Goal: Book appointment/travel/reservation

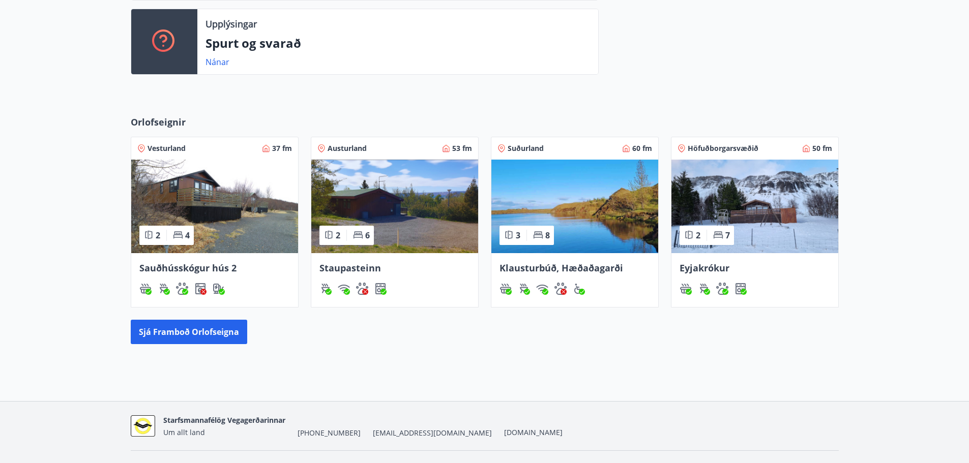
scroll to position [356, 0]
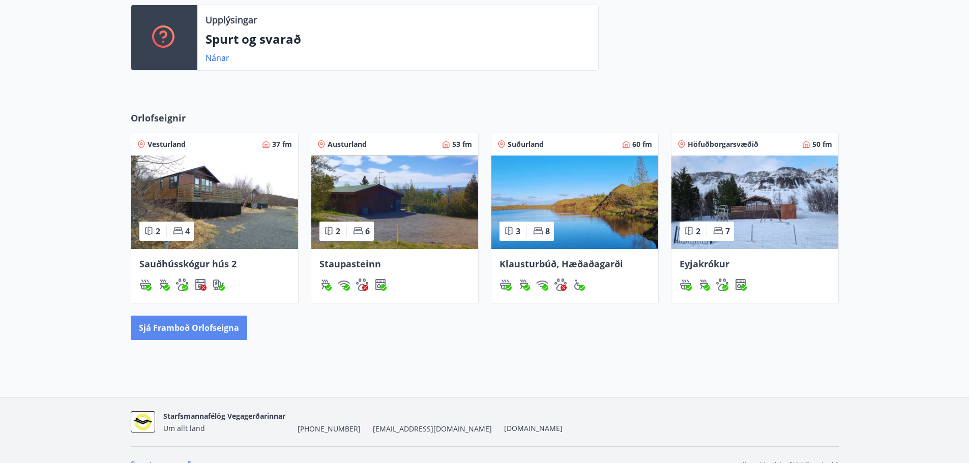
click at [202, 326] on button "Sjá framboð orlofseigna" at bounding box center [189, 328] width 116 height 24
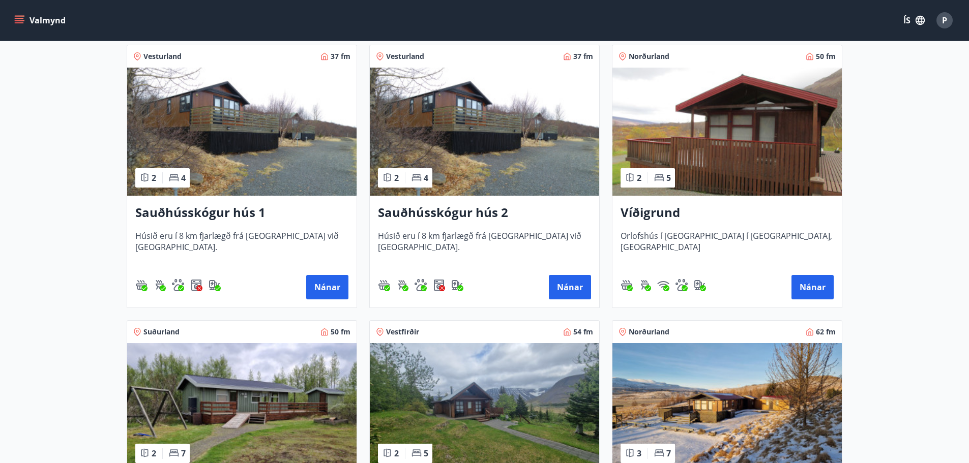
scroll to position [254, 0]
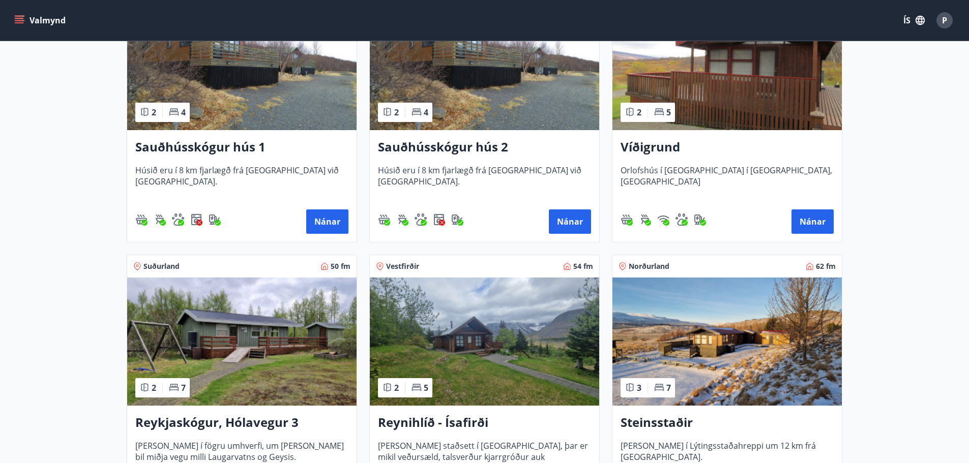
click at [490, 341] on img at bounding box center [484, 342] width 229 height 128
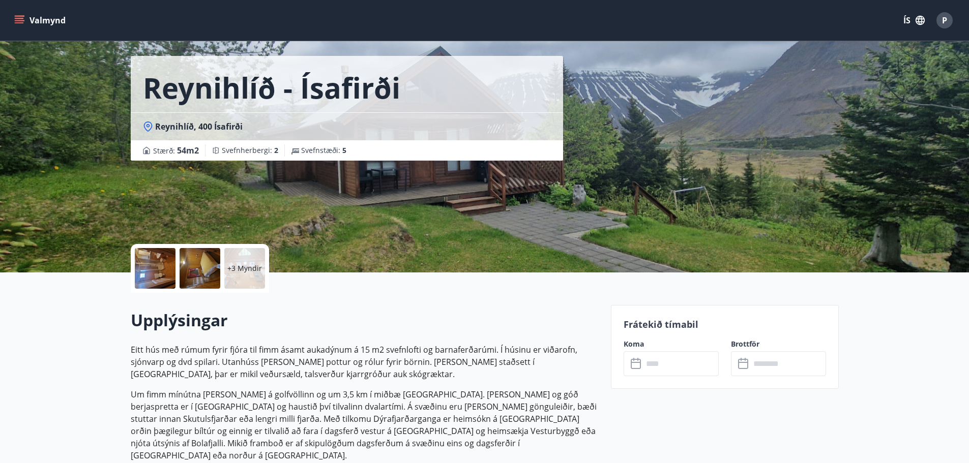
scroll to position [51, 0]
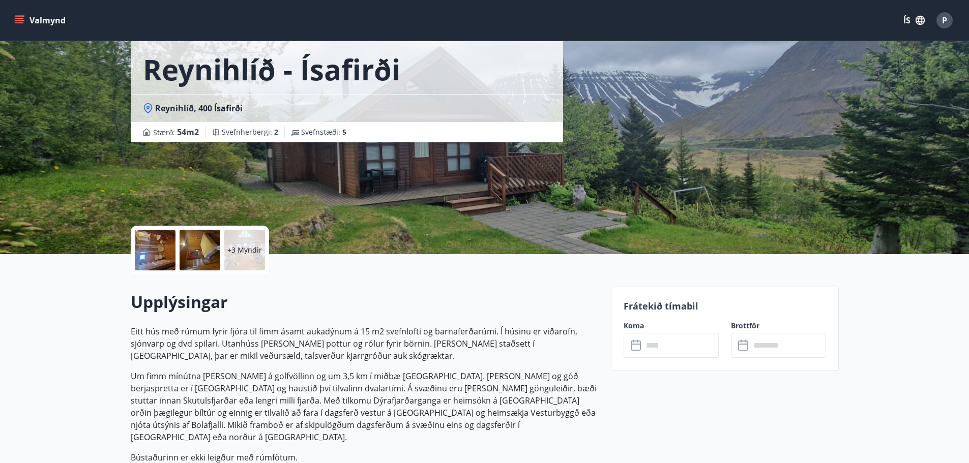
click at [665, 348] on input "text" at bounding box center [681, 345] width 76 height 25
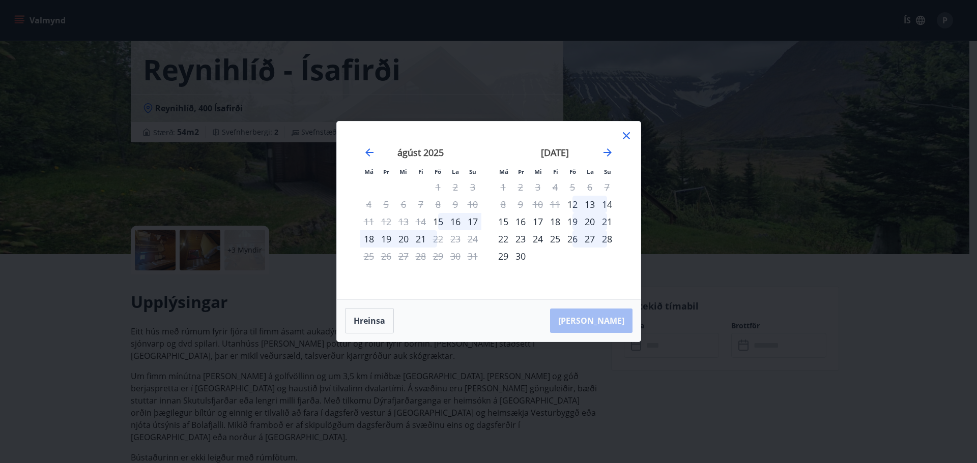
click at [505, 243] on div "22" at bounding box center [502, 238] width 17 height 17
click at [526, 238] on div "23" at bounding box center [520, 238] width 17 height 17
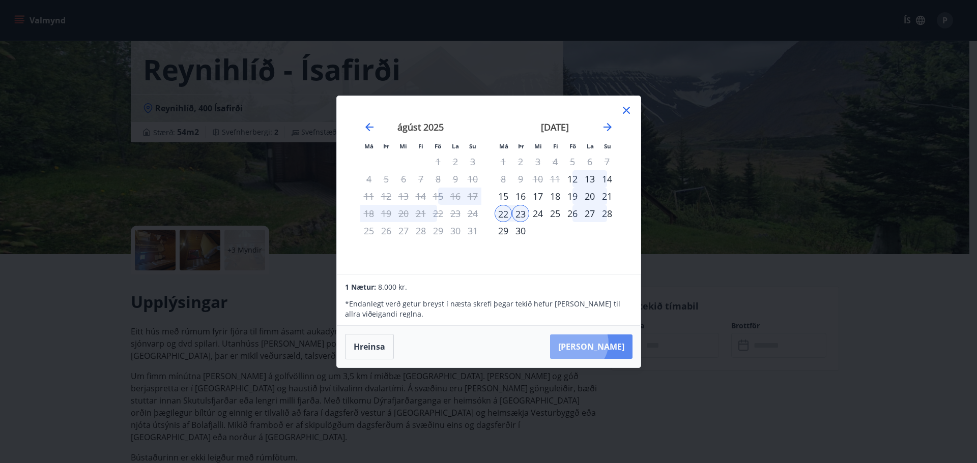
click at [609, 343] on button "Taka Frá" at bounding box center [591, 347] width 82 height 24
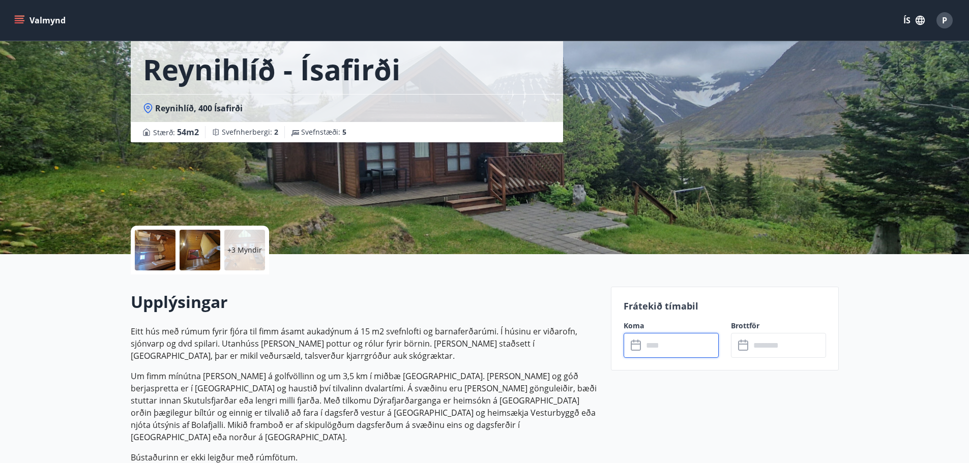
type input "******"
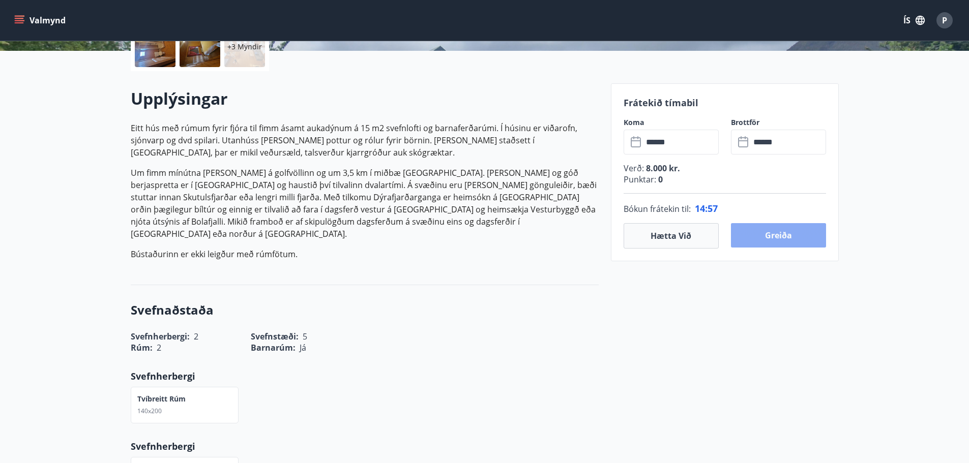
click at [775, 235] on button "Greiða" at bounding box center [778, 235] width 95 height 24
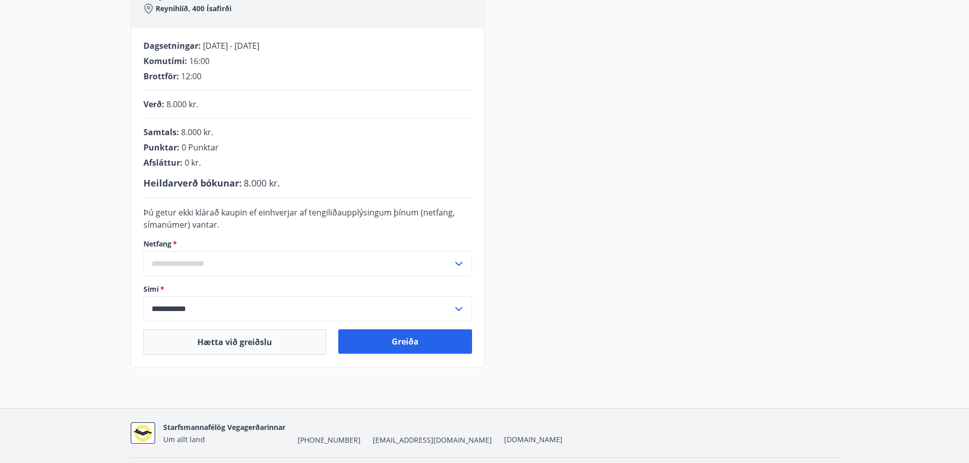
scroll to position [210, 0]
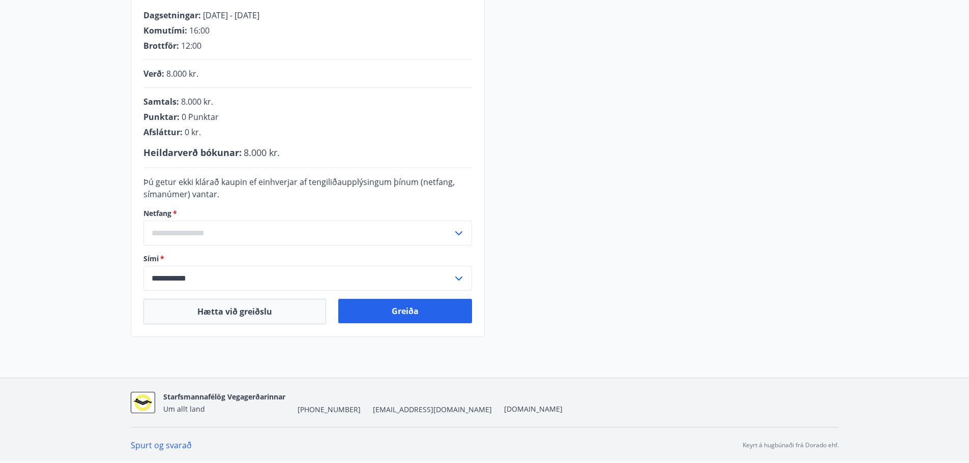
click at [455, 236] on icon at bounding box center [459, 233] width 12 height 12
click at [170, 255] on li "Skrá nýtt netfang" at bounding box center [308, 255] width 328 height 18
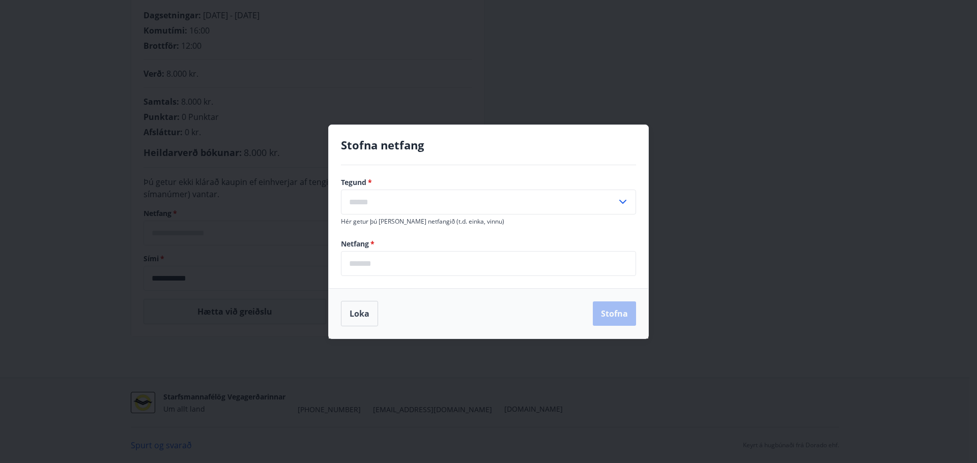
click at [410, 204] on input "text" at bounding box center [479, 202] width 276 height 25
click at [393, 242] on li "Vinnu" at bounding box center [488, 242] width 294 height 18
type input "*****"
click at [411, 267] on input "email" at bounding box center [488, 263] width 295 height 25
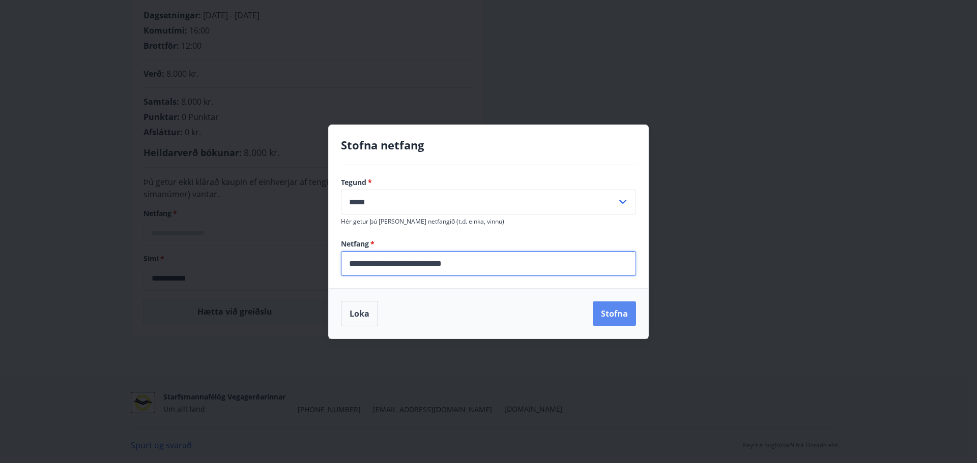
type input "**********"
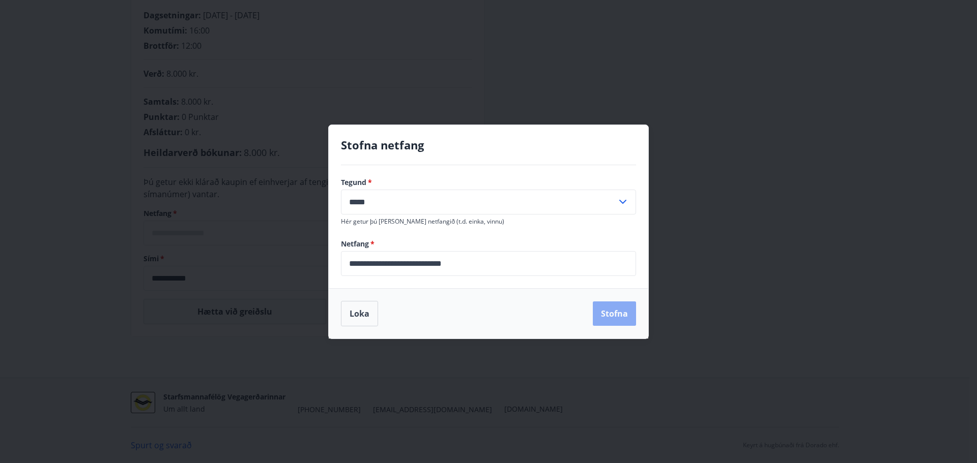
click at [612, 306] on button "Stofna" at bounding box center [614, 314] width 43 height 24
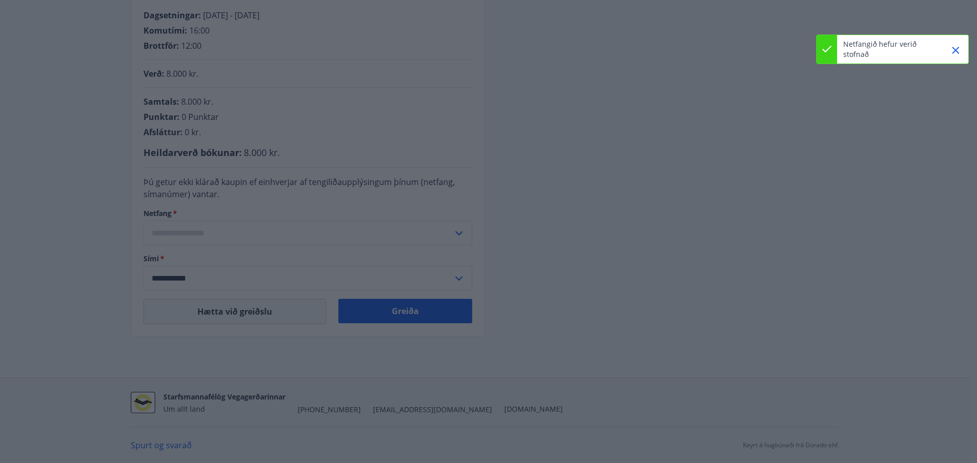
type input "**********"
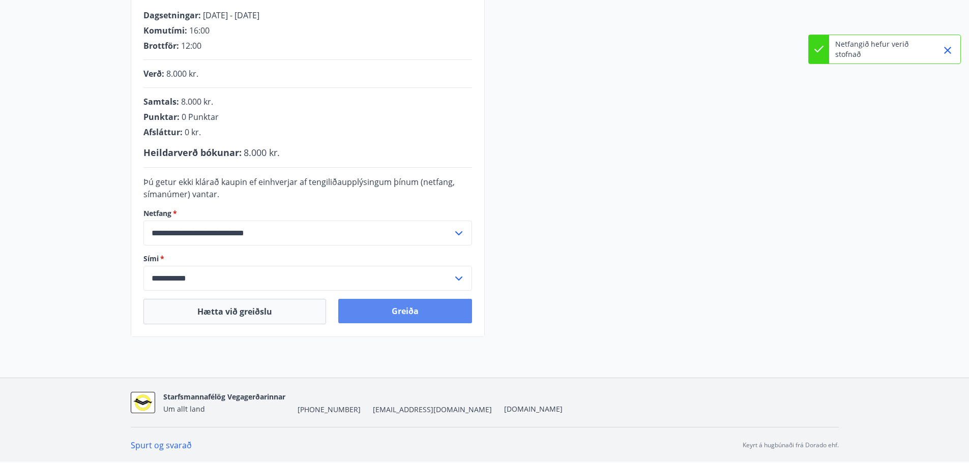
click at [437, 308] on button "Greiða" at bounding box center [405, 311] width 134 height 24
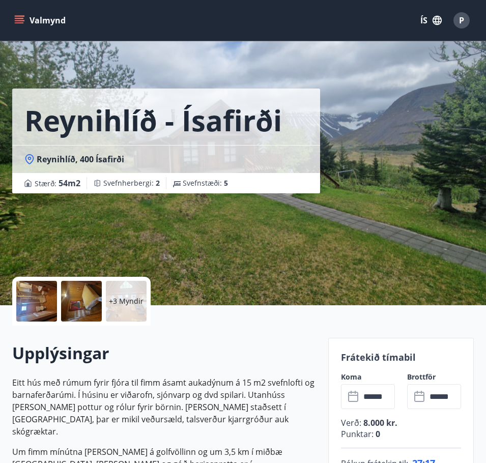
click at [22, 16] on icon "menu" at bounding box center [20, 16] width 11 height 1
